Goal: Book appointment/travel/reservation

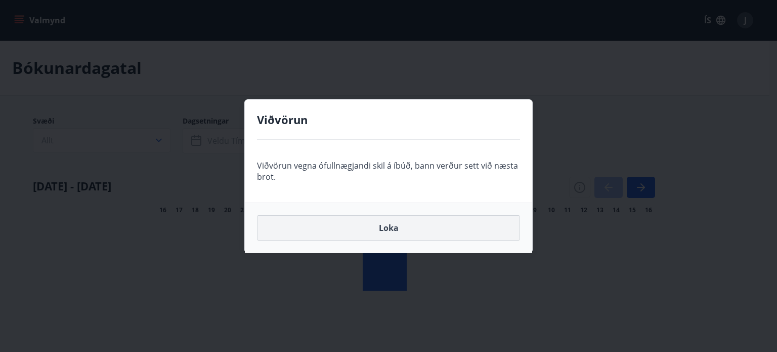
click at [479, 225] on button "Loka" at bounding box center [388, 227] width 263 height 25
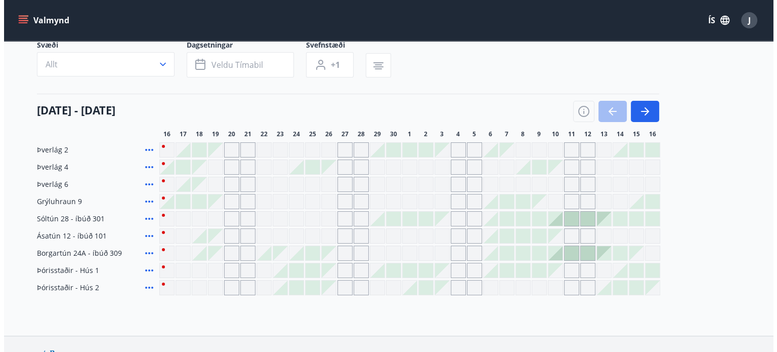
scroll to position [83, 0]
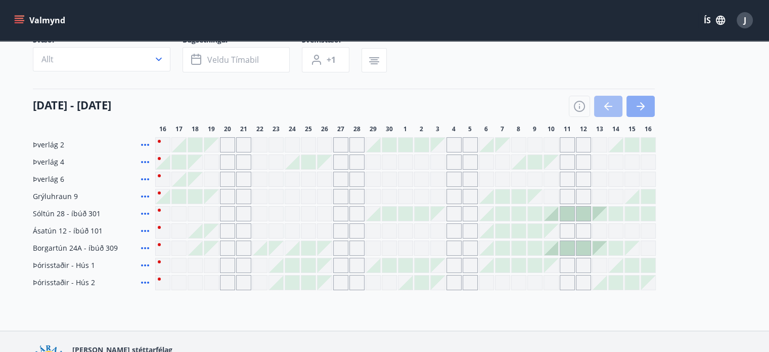
click at [640, 108] on icon "button" at bounding box center [641, 106] width 12 height 12
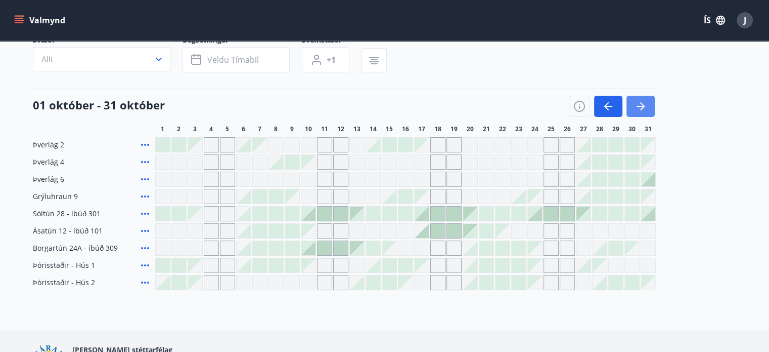
click at [641, 104] on icon "button" at bounding box center [641, 106] width 12 height 12
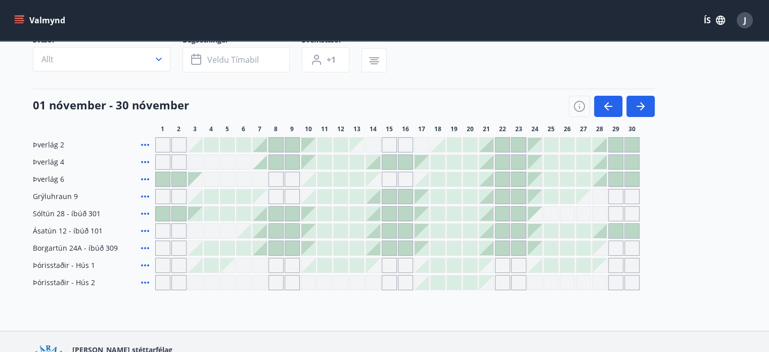
click at [363, 157] on div at bounding box center [357, 162] width 14 height 14
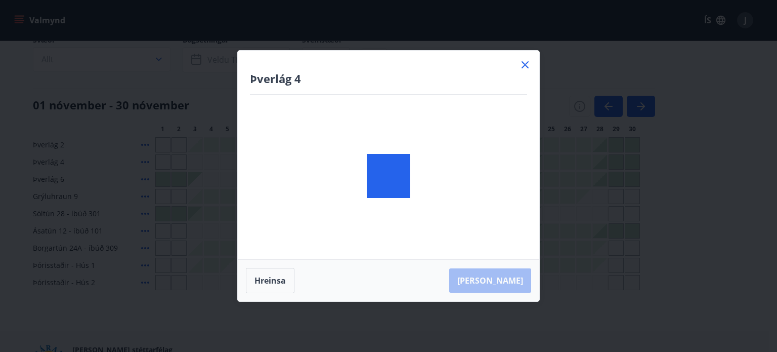
click at [372, 163] on div at bounding box center [389, 176] width 44 height 44
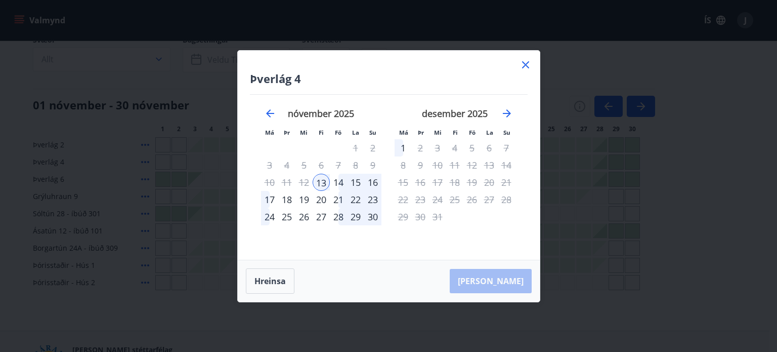
click at [336, 182] on div "14" at bounding box center [338, 181] width 17 height 17
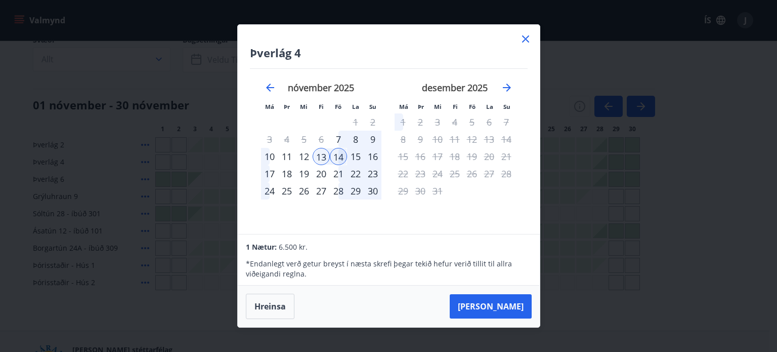
click at [334, 159] on div "14" at bounding box center [338, 156] width 17 height 17
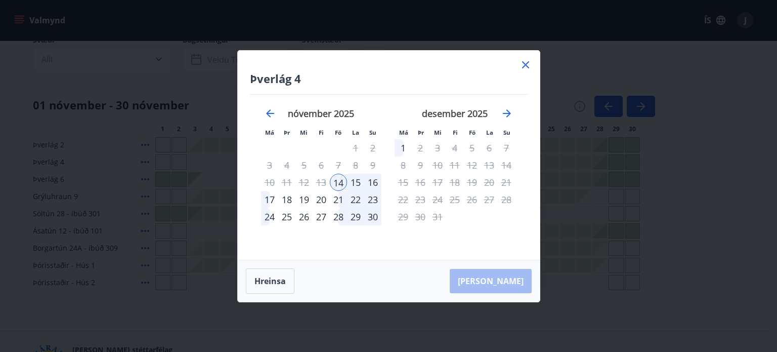
click at [356, 200] on div "22" at bounding box center [355, 199] width 17 height 17
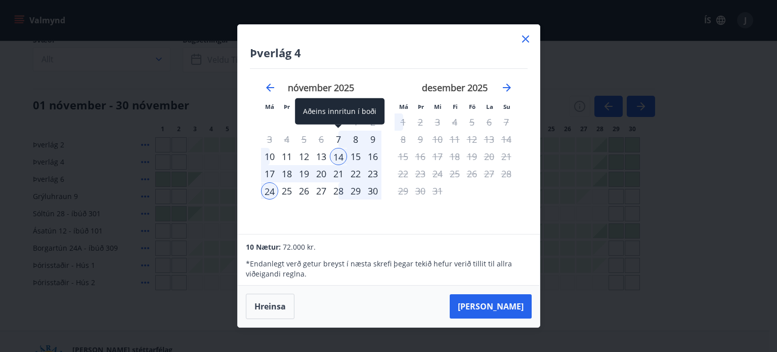
click at [340, 137] on div "7" at bounding box center [338, 139] width 17 height 17
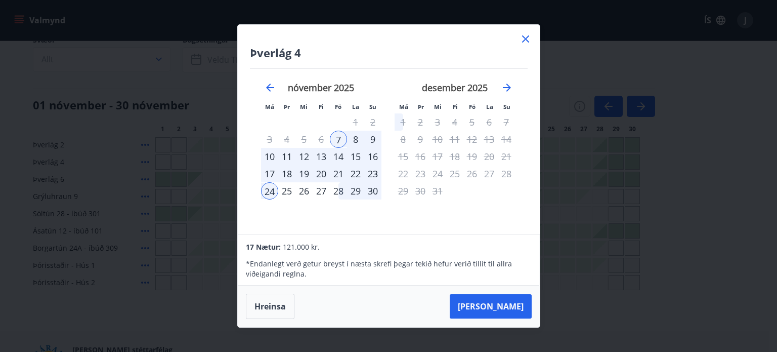
click at [357, 178] on div "22" at bounding box center [355, 173] width 17 height 17
click at [338, 137] on div "7" at bounding box center [338, 139] width 17 height 17
click at [525, 40] on icon at bounding box center [526, 39] width 2 height 2
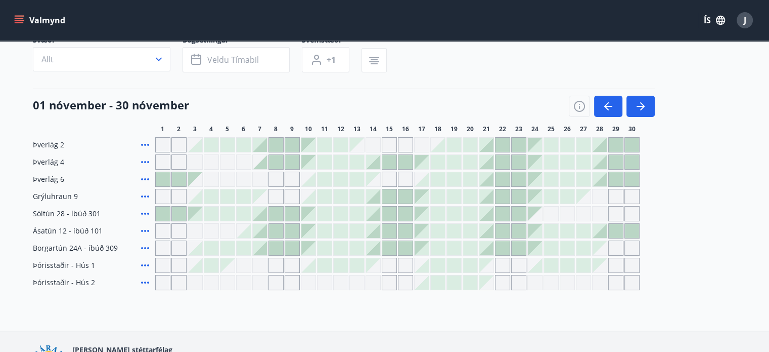
click at [367, 161] on div at bounding box center [373, 162] width 14 height 14
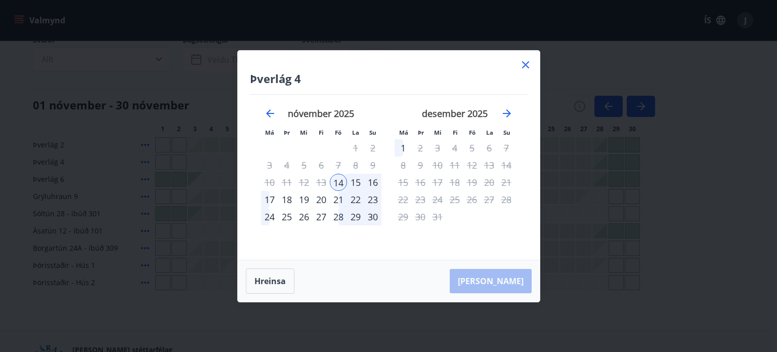
click at [340, 199] on div "21" at bounding box center [338, 199] width 17 height 17
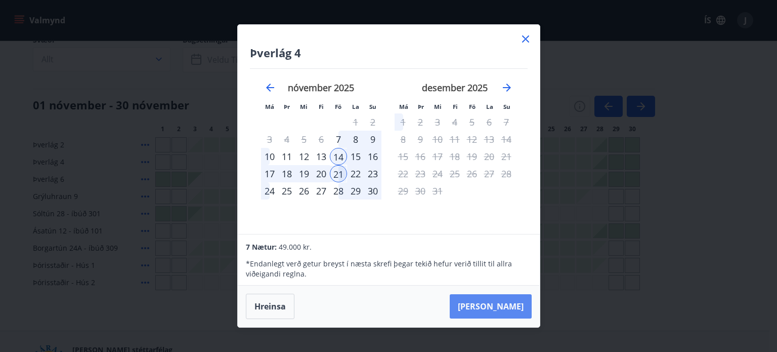
click at [526, 315] on button "Taka Frá" at bounding box center [491, 306] width 82 height 24
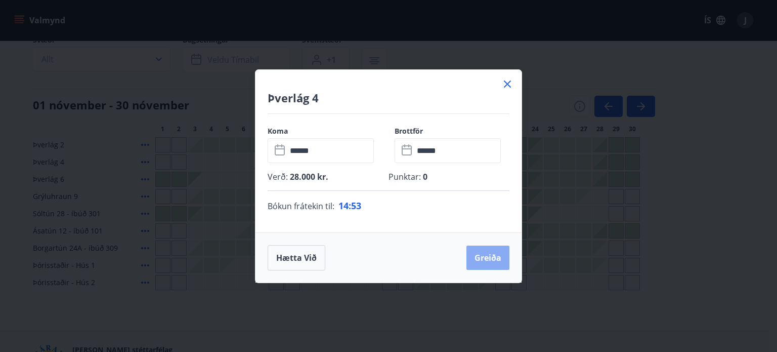
click at [490, 266] on button "Greiða" at bounding box center [487, 257] width 43 height 24
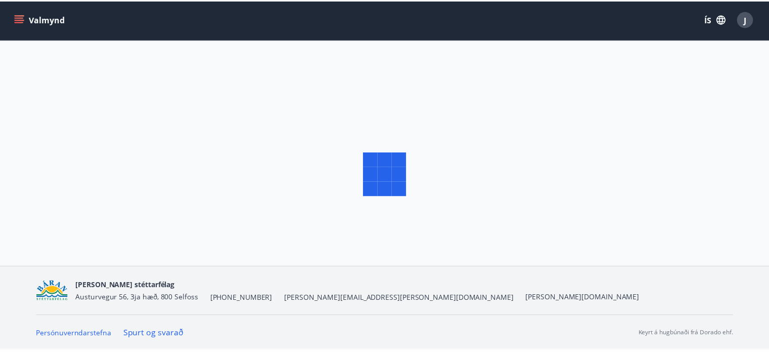
scroll to position [1, 0]
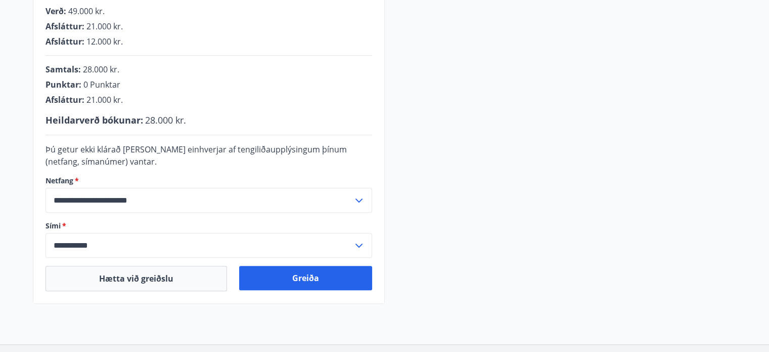
scroll to position [273, 0]
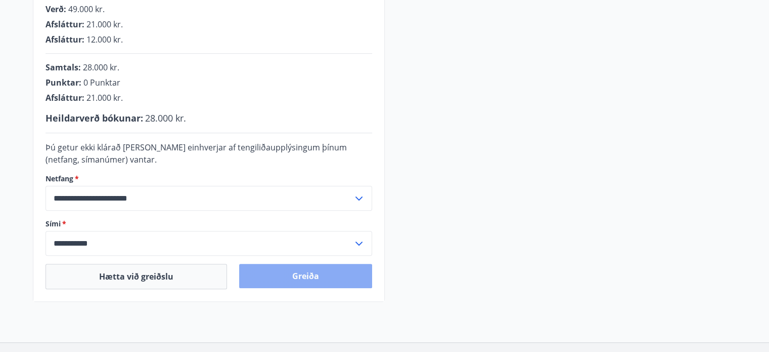
click at [308, 271] on button "Greiða" at bounding box center [305, 276] width 133 height 24
click at [340, 275] on button "Greiða" at bounding box center [305, 276] width 133 height 24
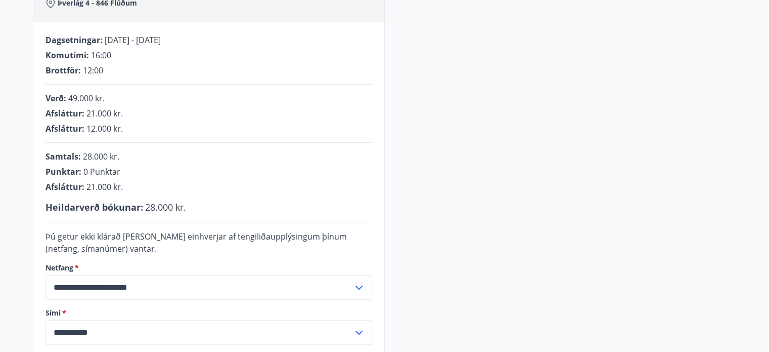
scroll to position [247, 0]
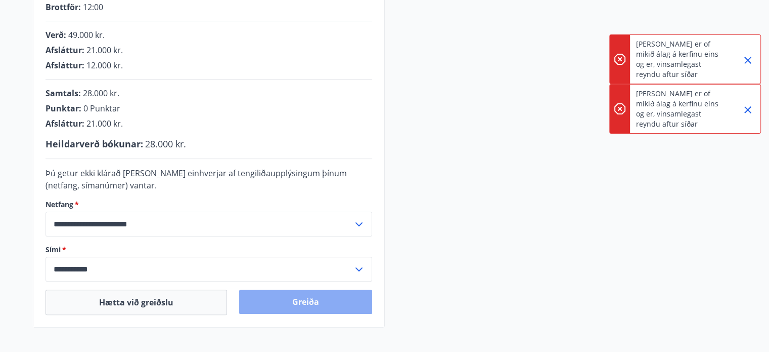
click at [283, 299] on button "Greiða" at bounding box center [305, 301] width 133 height 24
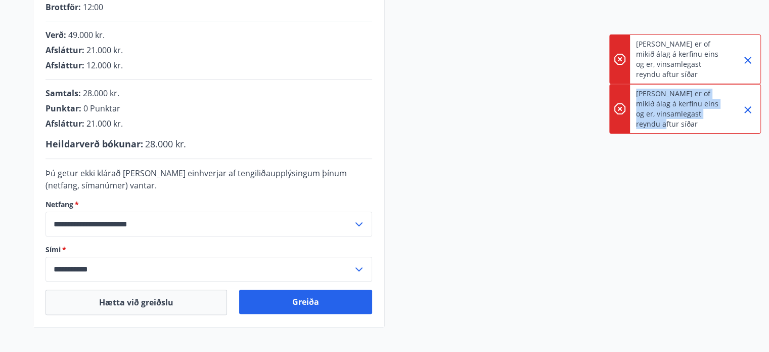
drag, startPoint x: 662, startPoint y: 124, endPoint x: 633, endPoint y: 97, distance: 39.4
click at [633, 97] on div "Það er of mikið álag á kerfinu eins og er, vinsamlegast reyndu aftur síðar" at bounding box center [686, 109] width 152 height 50
copy p "Það er of mikið álag á kerfinu eins og er, vinsamlegast reyndu aftur síðar"
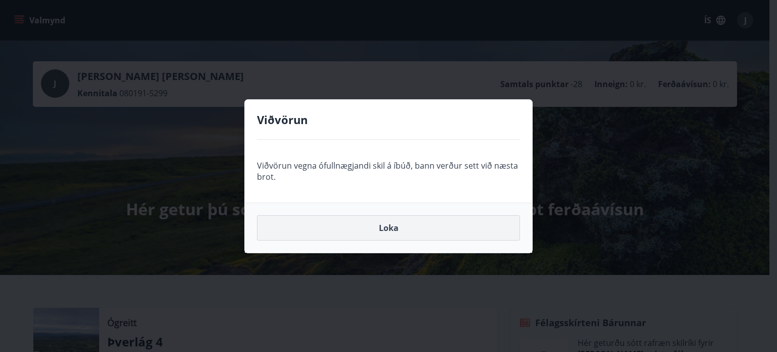
click at [436, 234] on button "Loka" at bounding box center [388, 227] width 263 height 25
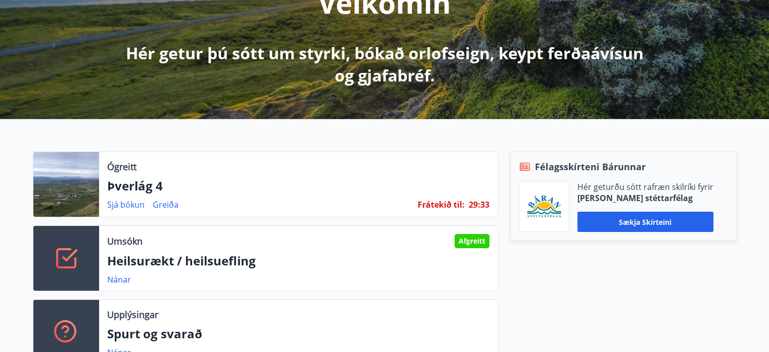
scroll to position [157, 0]
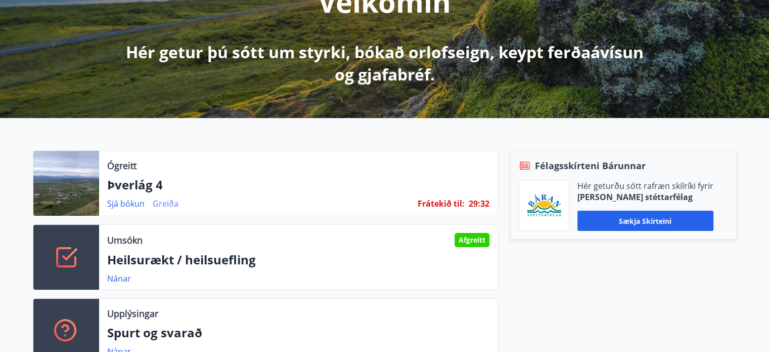
click at [160, 204] on link "Greiða" at bounding box center [166, 203] width 26 height 11
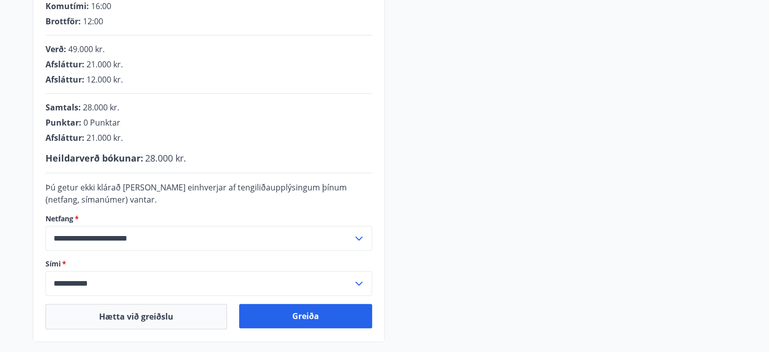
scroll to position [235, 0]
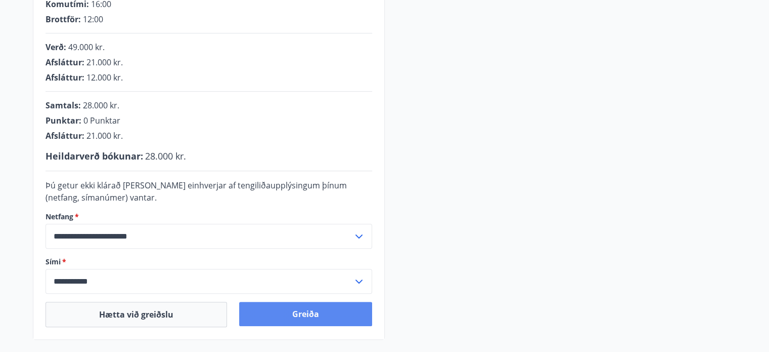
click at [307, 315] on button "Greiða" at bounding box center [305, 313] width 133 height 24
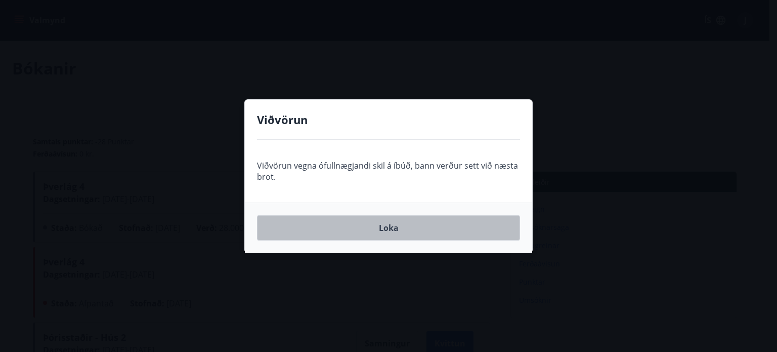
click at [414, 224] on button "Loka" at bounding box center [388, 227] width 263 height 25
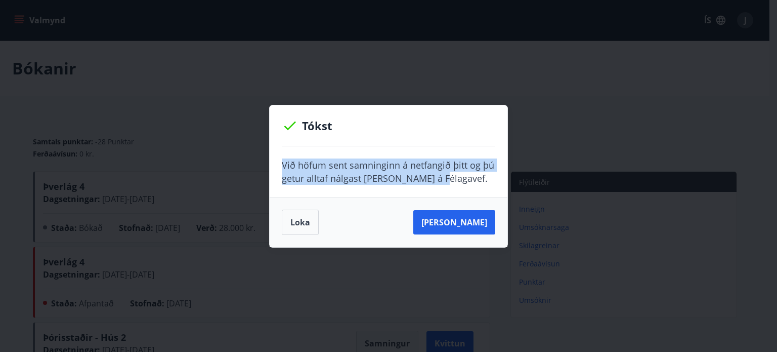
drag, startPoint x: 446, startPoint y: 180, endPoint x: 273, endPoint y: 155, distance: 175.3
click at [273, 155] on div "Við höfum sent samninginn á netfangið þitt og þú getur alltaf nálgast hann á Fé…" at bounding box center [389, 171] width 238 height 51
copy p "Við höfum sent samninginn á netfangið þitt og þú getur alltaf nálgast hann á Fé…"
click at [448, 214] on button "Sjá samning" at bounding box center [454, 222] width 82 height 24
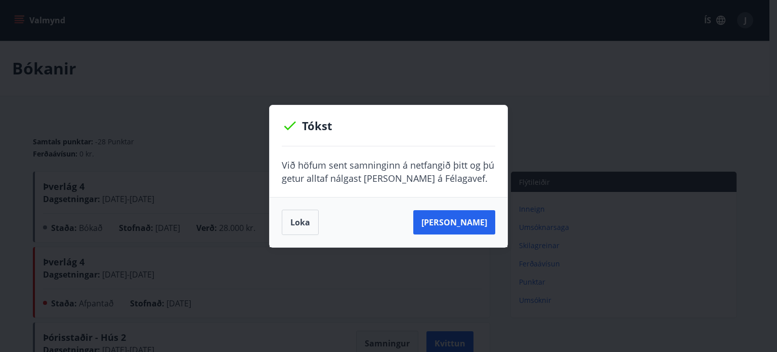
click at [380, 45] on div "Tókst Við höfum sent samninginn á netfangið þitt og þú getur alltaf nálgast han…" at bounding box center [388, 176] width 777 height 352
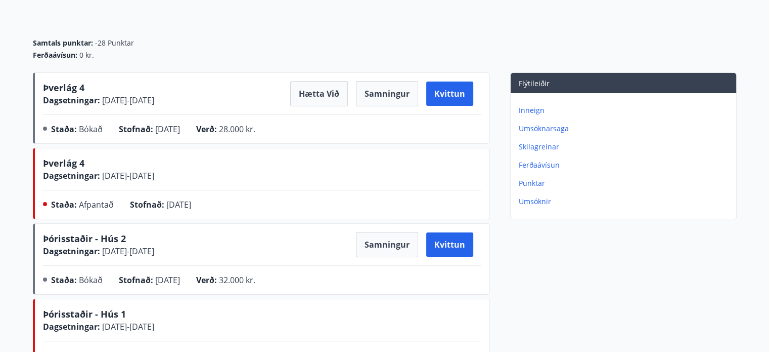
scroll to position [97, 0]
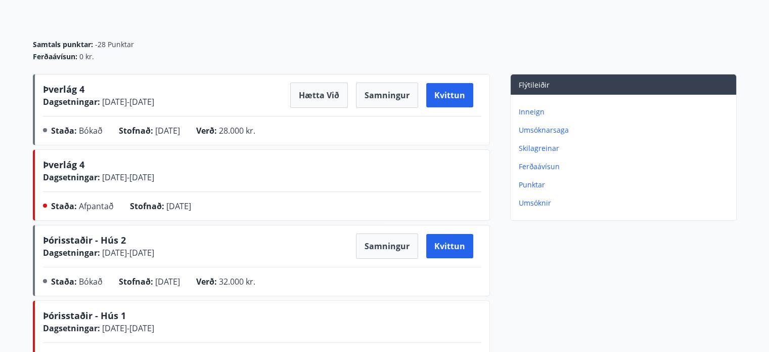
drag, startPoint x: 296, startPoint y: 95, endPoint x: 350, endPoint y: 96, distance: 53.6
click at [350, 96] on div "Hætta við Samningur Kvittun" at bounding box center [385, 94] width 191 height 25
drag, startPoint x: 298, startPoint y: 89, endPoint x: 352, endPoint y: 106, distance: 56.8
click at [352, 106] on div "Hætta við Samningur Kvittun" at bounding box center [385, 94] width 191 height 25
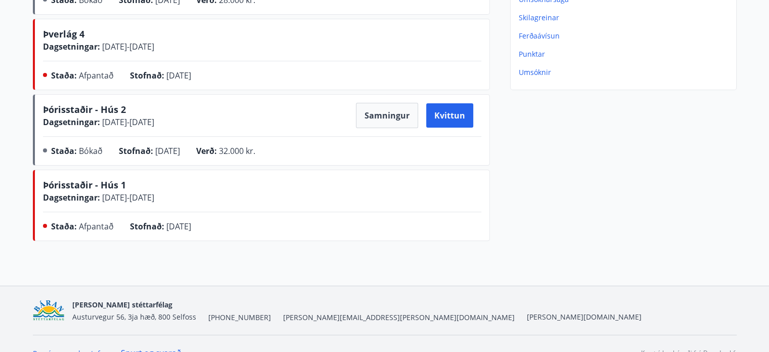
scroll to position [0, 0]
